Goal: Transaction & Acquisition: Purchase product/service

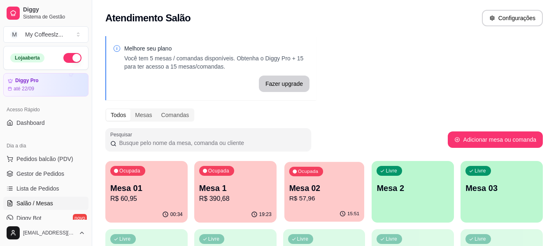
click at [343, 203] on p "R$ 57,96" at bounding box center [324, 198] width 70 height 9
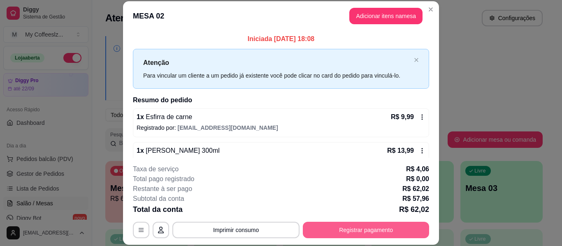
click at [322, 228] on button "Registrar pagamento" at bounding box center [366, 230] width 126 height 16
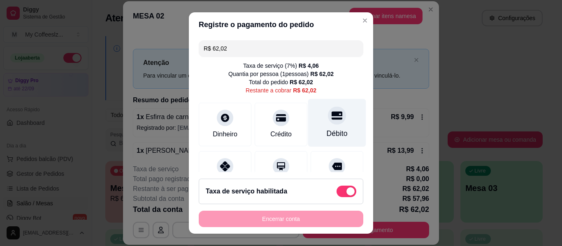
click at [332, 112] on icon at bounding box center [337, 115] width 11 height 11
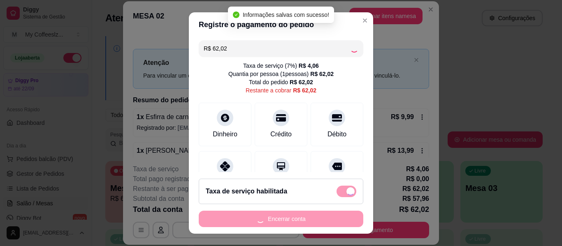
type input "R$ 0,00"
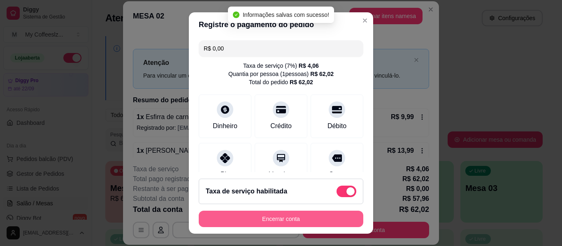
click at [298, 217] on button "Encerrar conta" at bounding box center [281, 219] width 165 height 16
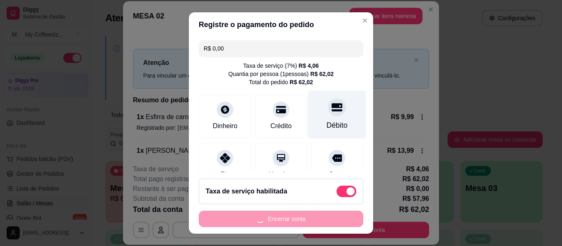
click at [340, 110] on div "Débito" at bounding box center [337, 115] width 58 height 48
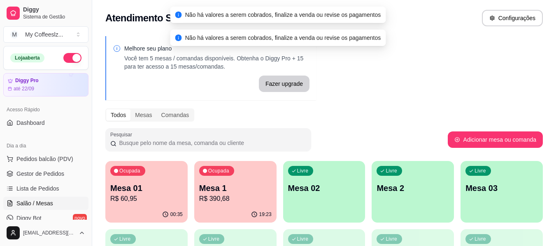
click at [329, 202] on div "Livre Mesa 02" at bounding box center [324, 187] width 82 height 52
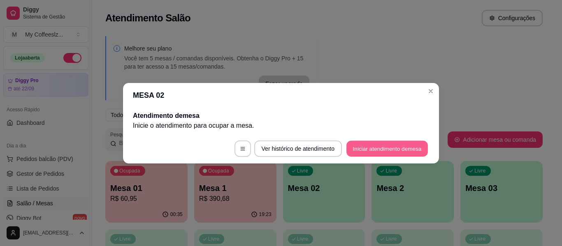
click at [358, 152] on button "Iniciar atendimento de mesa" at bounding box center [386, 149] width 81 height 16
click at [358, 152] on footer "Ver histórico de atendimento Iniciar atendimento de mesa" at bounding box center [281, 149] width 316 height 30
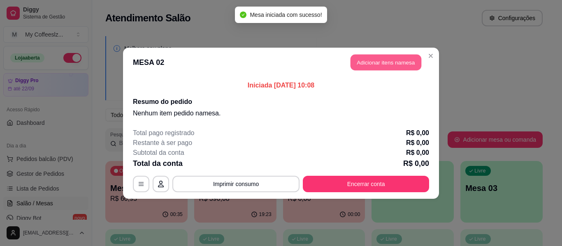
click at [383, 66] on button "Adicionar itens na mesa" at bounding box center [386, 62] width 71 height 16
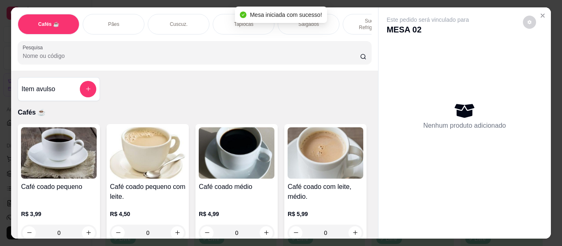
click at [197, 97] on div "Item avulso Cafés ☕ Café coado pequeno R$ 3,99 0 Café coado pequeno com leite. …" at bounding box center [194, 155] width 367 height 168
click at [360, 18] on p "Sucos e Refrigerantes" at bounding box center [374, 24] width 48 height 13
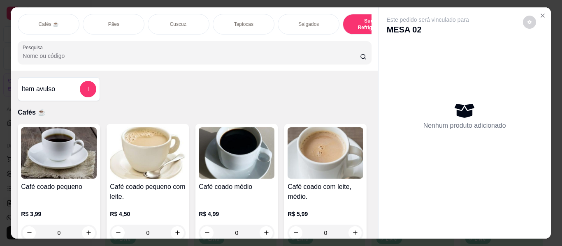
scroll to position [22, 0]
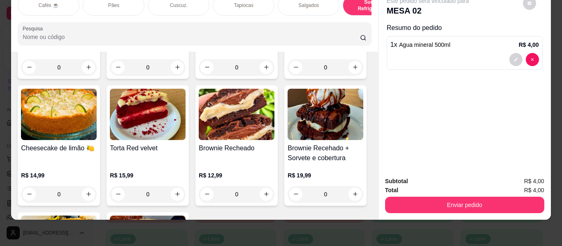
type input "3"
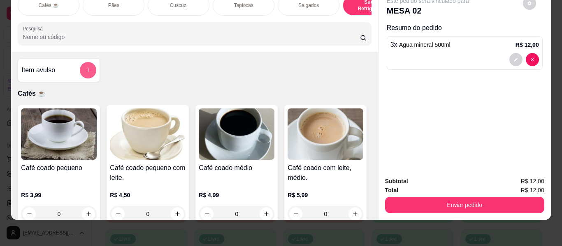
click at [86, 70] on icon "add-separate-item" at bounding box center [88, 70] width 5 height 5
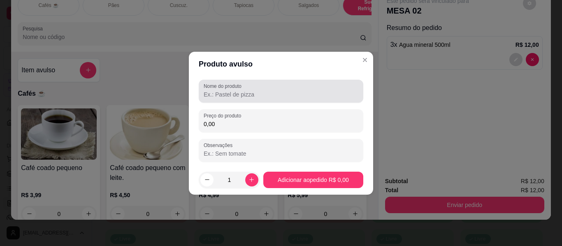
click at [223, 94] on input "Nome do produto" at bounding box center [281, 95] width 155 height 8
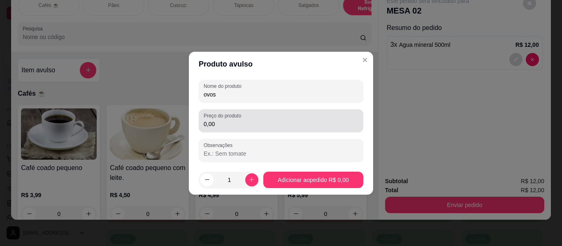
type input "ovos"
click at [253, 123] on input "0,00" at bounding box center [281, 124] width 155 height 8
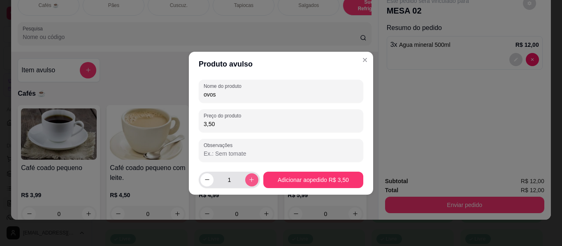
type input "3,50"
click at [249, 180] on icon "increase-product-quantity" at bounding box center [251, 180] width 5 height 5
type input "2"
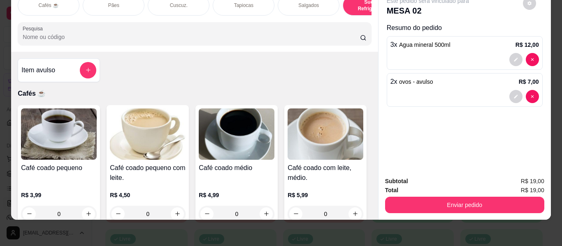
click at [360, 3] on p "Sucos e Refrigerantes" at bounding box center [374, 5] width 48 height 13
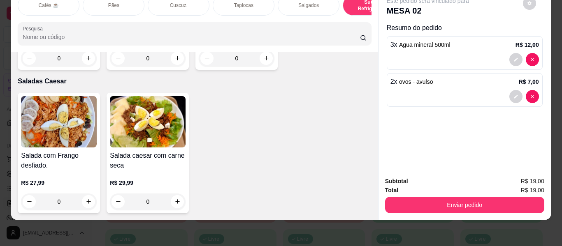
scroll to position [4897, 0]
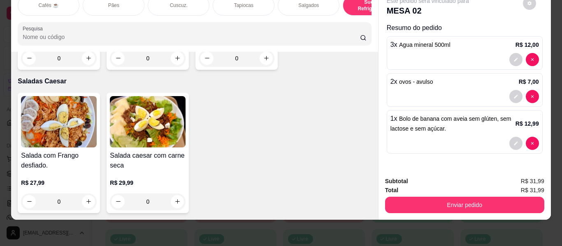
type input "2"
click at [174, 62] on icon "increase-product-quantity" at bounding box center [177, 59] width 6 height 6
type input "1"
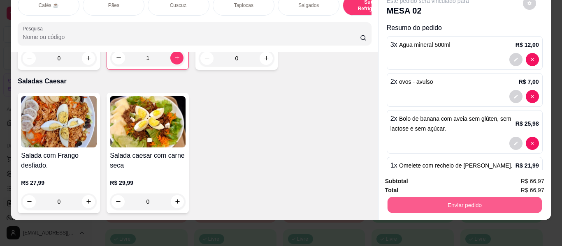
click at [473, 201] on button "Enviar pedido" at bounding box center [464, 205] width 154 height 16
click at [458, 176] on button "Não registrar e enviar pedido" at bounding box center [437, 178] width 83 height 15
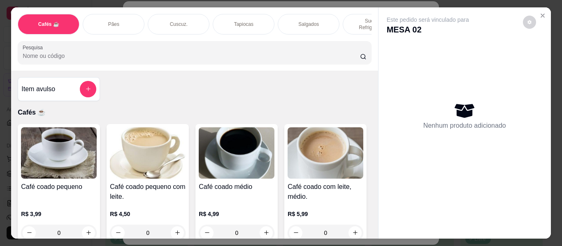
scroll to position [0, 2]
click at [536, 13] on button "Close" at bounding box center [542, 15] width 13 height 13
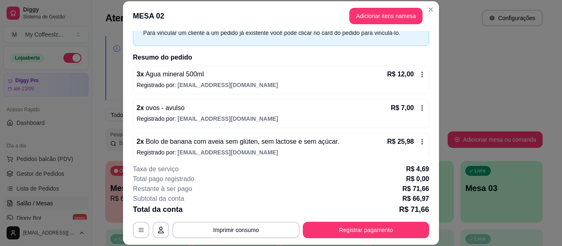
scroll to position [84, 0]
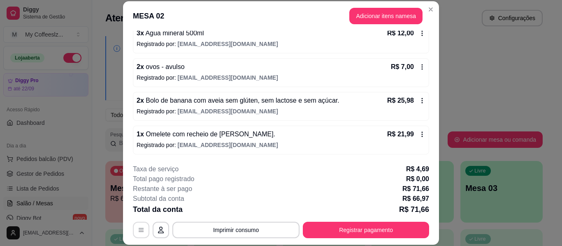
click at [139, 228] on icon "button" at bounding box center [141, 230] width 7 height 7
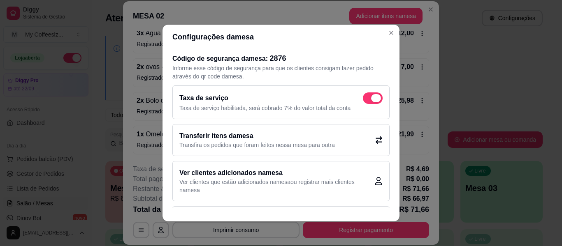
click at [364, 95] on span at bounding box center [373, 99] width 20 height 12
click at [364, 100] on input "checkbox" at bounding box center [364, 102] width 5 height 5
checkbox input "false"
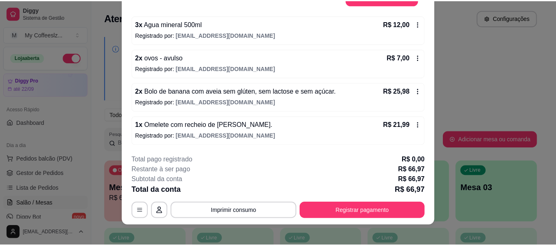
scroll to position [25, 0]
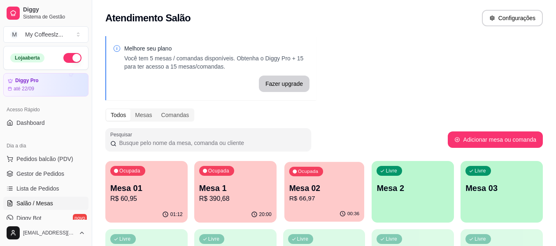
click at [321, 188] on p "Mesa 02" at bounding box center [324, 188] width 70 height 11
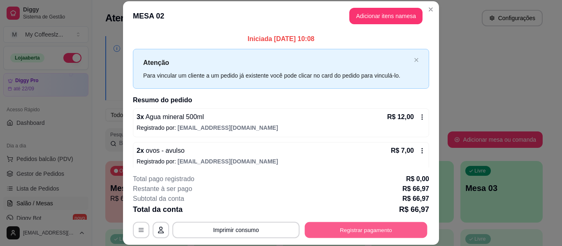
click at [332, 231] on button "Registrar pagamento" at bounding box center [366, 231] width 123 height 16
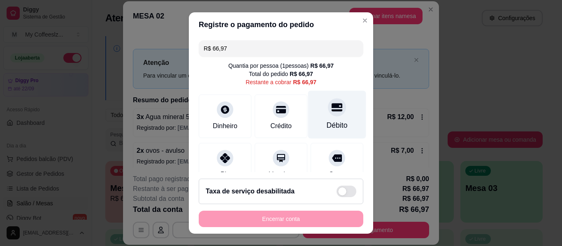
click at [327, 122] on div "Débito" at bounding box center [337, 125] width 21 height 11
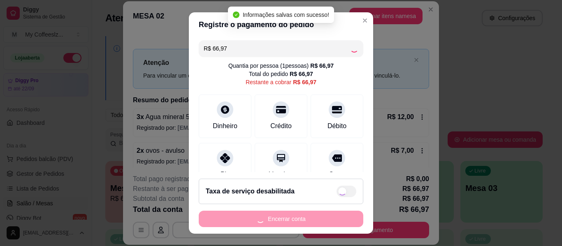
type input "R$ 0,00"
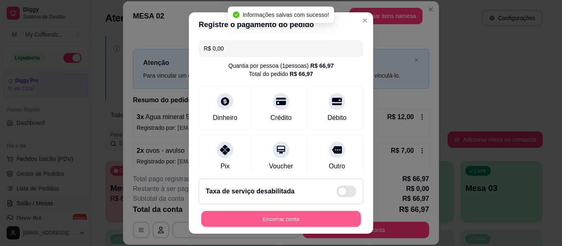
click at [260, 218] on button "Encerrar conta" at bounding box center [281, 219] width 160 height 16
click at [260, 218] on div "Encerrar conta" at bounding box center [281, 219] width 165 height 16
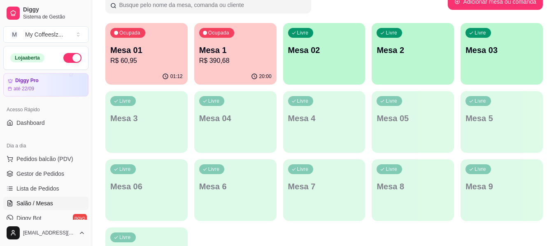
scroll to position [123, 0]
